Goal: Transaction & Acquisition: Purchase product/service

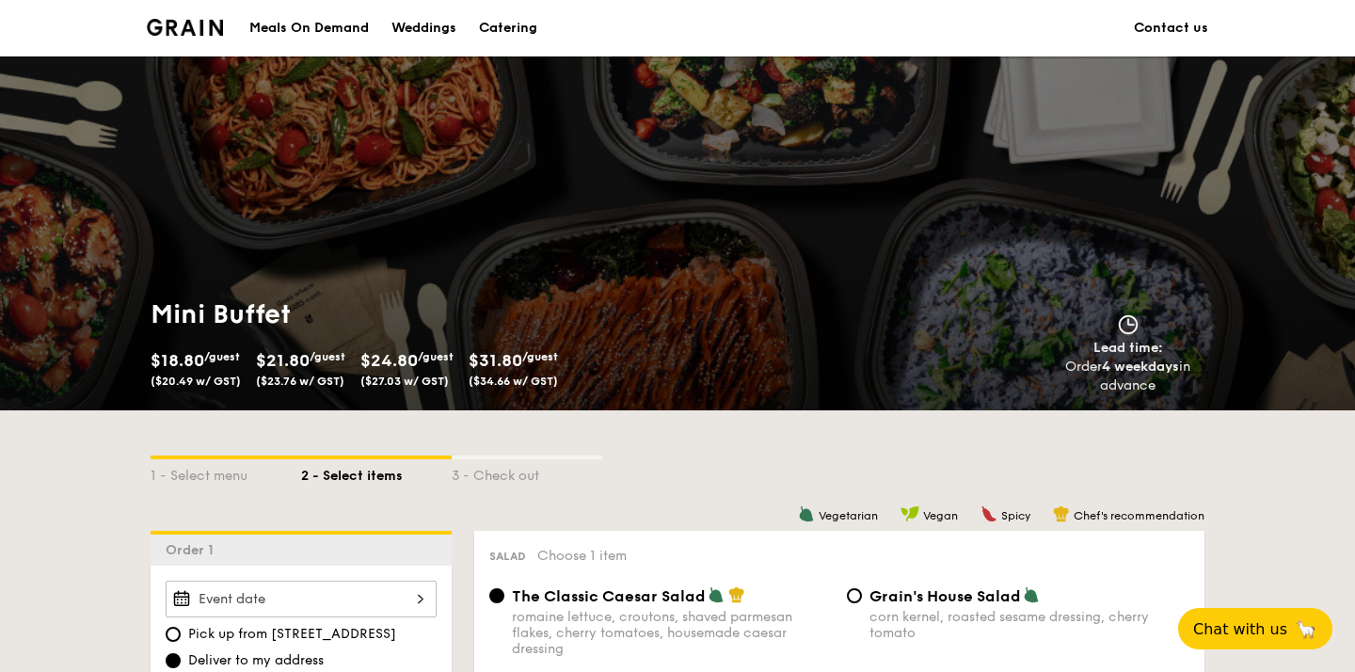
click at [506, 25] on div "Catering" at bounding box center [508, 28] width 58 height 56
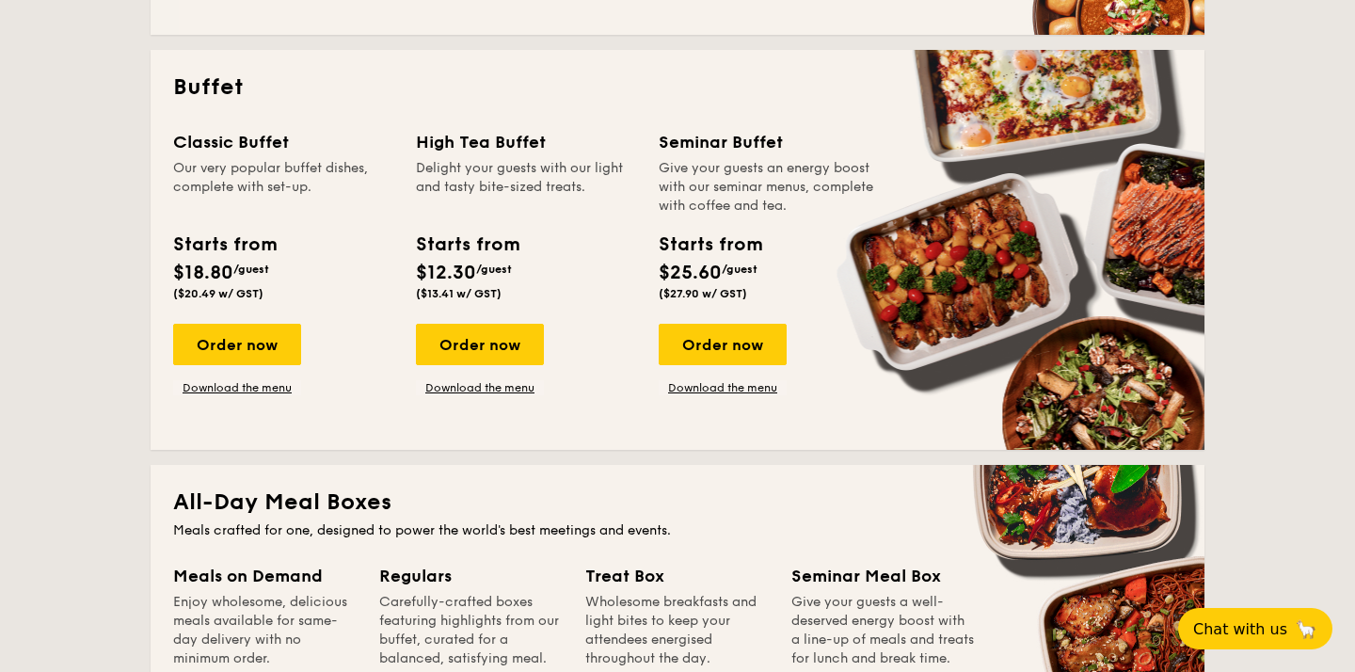
scroll to position [808, 0]
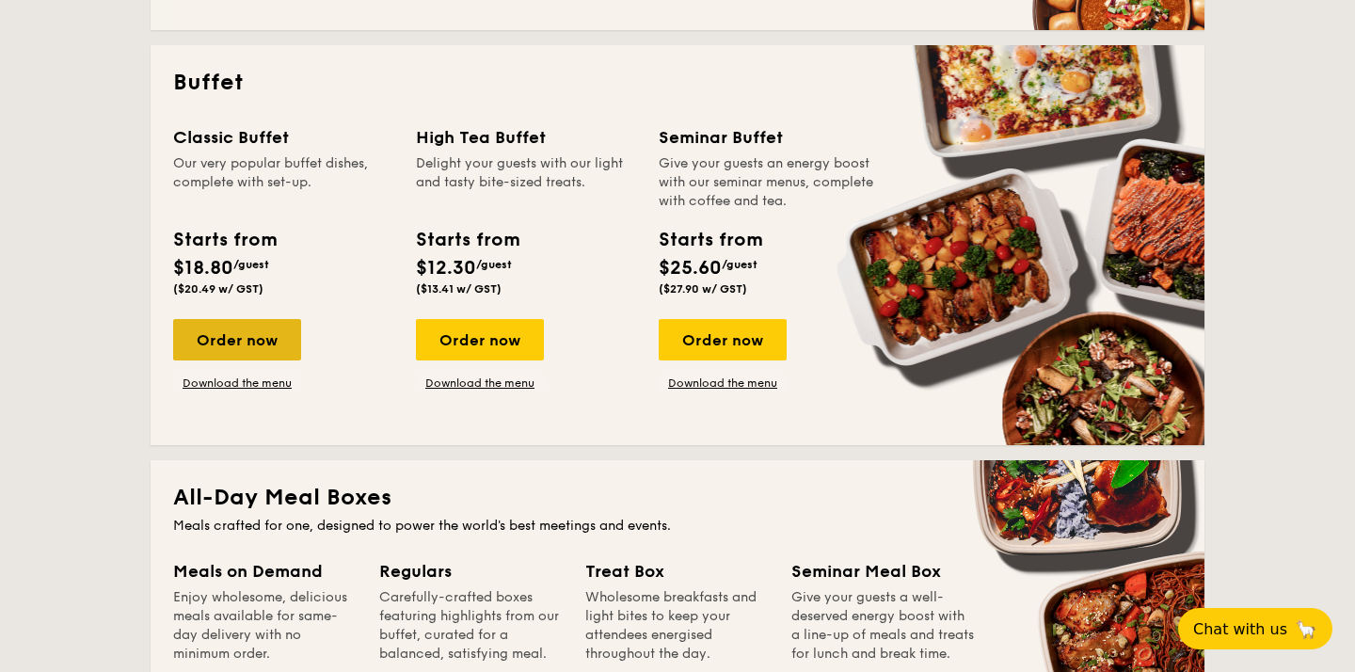
click at [222, 339] on div "Order now" at bounding box center [237, 339] width 128 height 41
